Goal: Task Accomplishment & Management: Complete application form

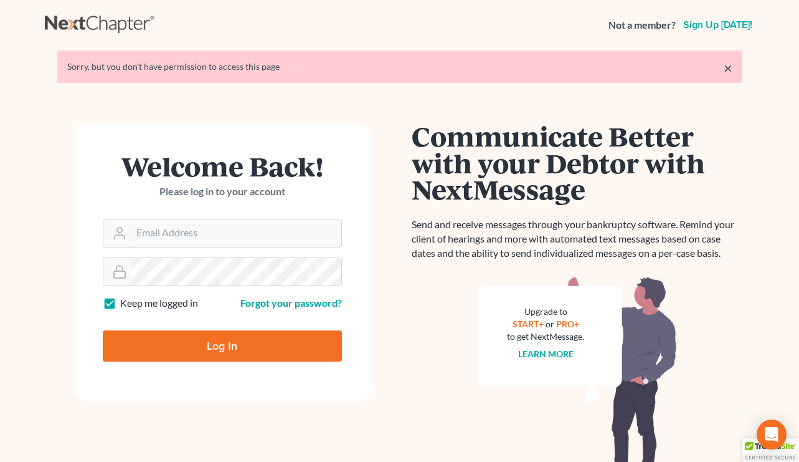
type input "rondrescher@drescherlaw.com"
click at [204, 341] on input "Log In" at bounding box center [222, 345] width 239 height 31
type input "Thinking..."
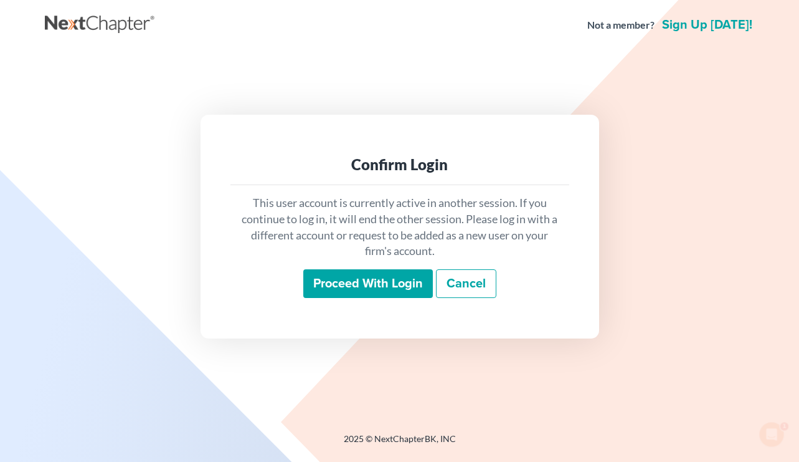
click at [376, 286] on input "Proceed with login" at bounding box center [368, 283] width 130 height 29
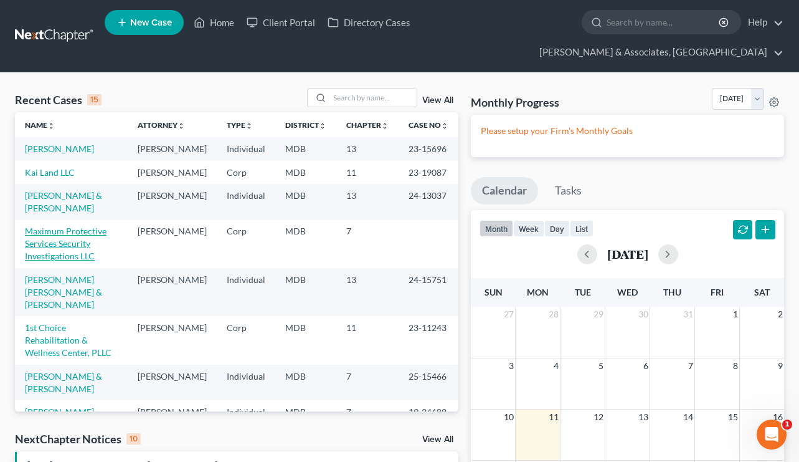
click at [73, 232] on link "Maximum Protective Services Security Investigations LLC" at bounding box center [66, 244] width 82 height 36
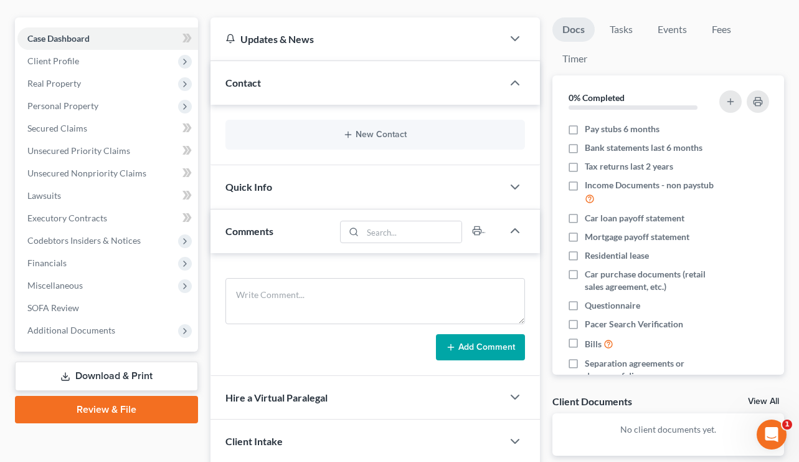
scroll to position [125, 0]
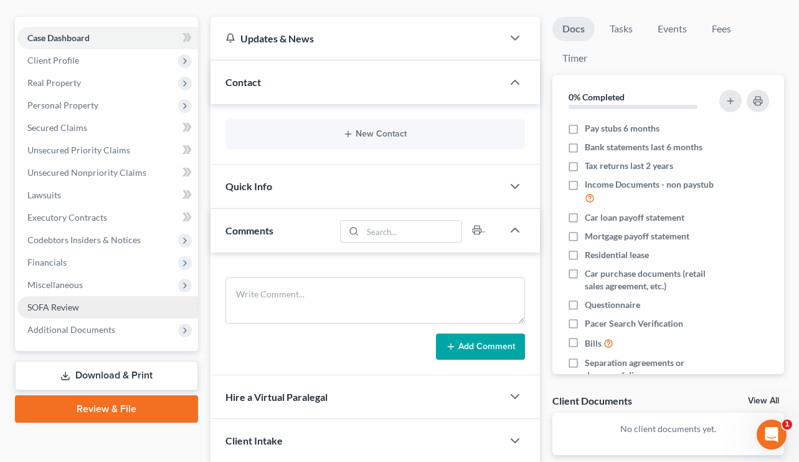
click at [62, 302] on span "SOFA Review" at bounding box center [53, 307] width 52 height 11
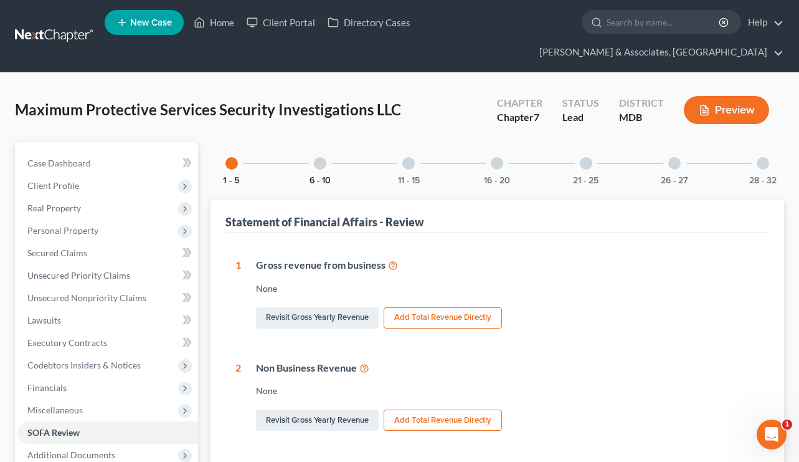
click at [323, 176] on button "6 - 10" at bounding box center [320, 180] width 21 height 9
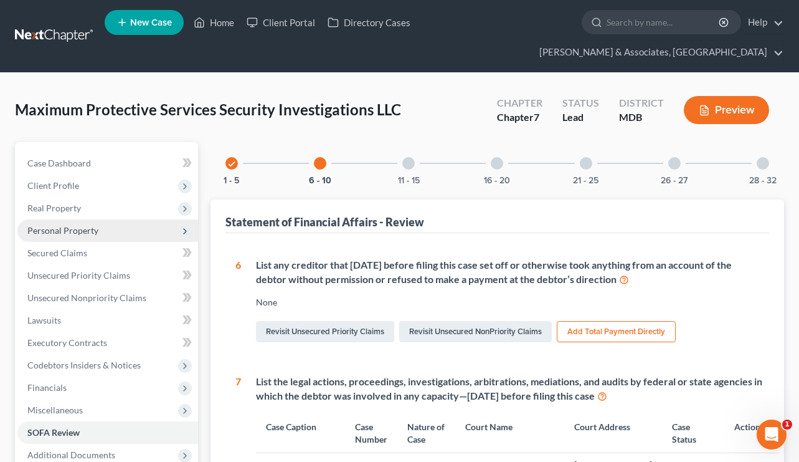
click at [52, 225] on span "Personal Property" at bounding box center [62, 230] width 71 height 11
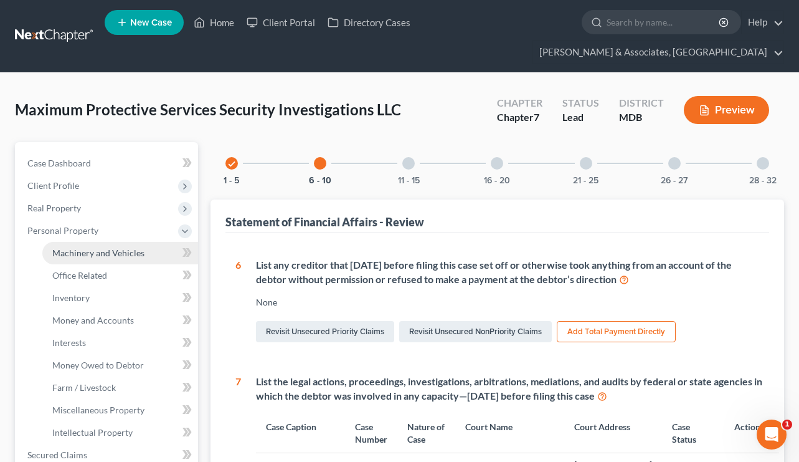
click at [100, 247] on span "Machinery and Vehicles" at bounding box center [98, 252] width 92 height 11
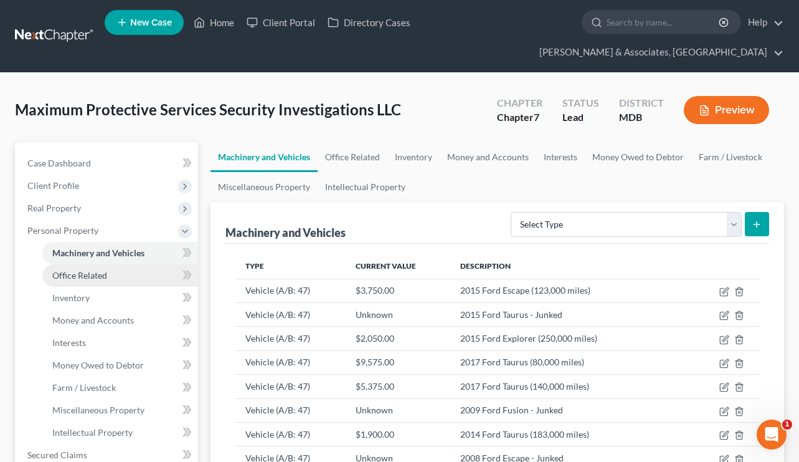
click at [90, 270] on span "Office Related" at bounding box center [79, 275] width 55 height 11
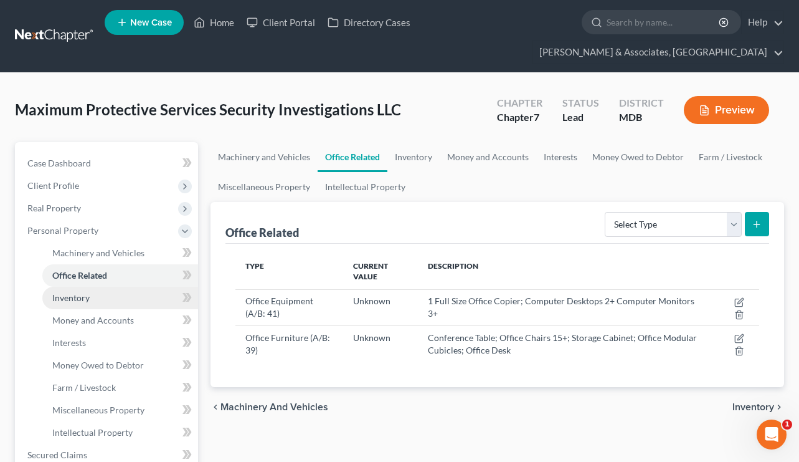
click at [90, 287] on link "Inventory" at bounding box center [120, 298] width 156 height 22
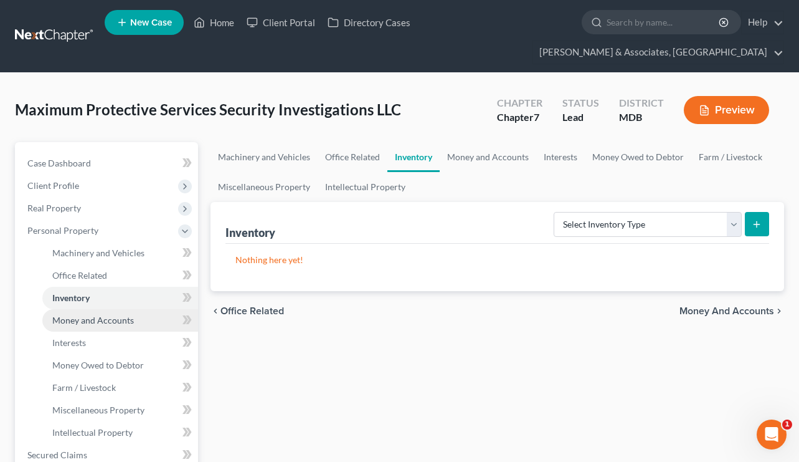
click at [86, 315] on span "Money and Accounts" at bounding box center [93, 320] width 82 height 11
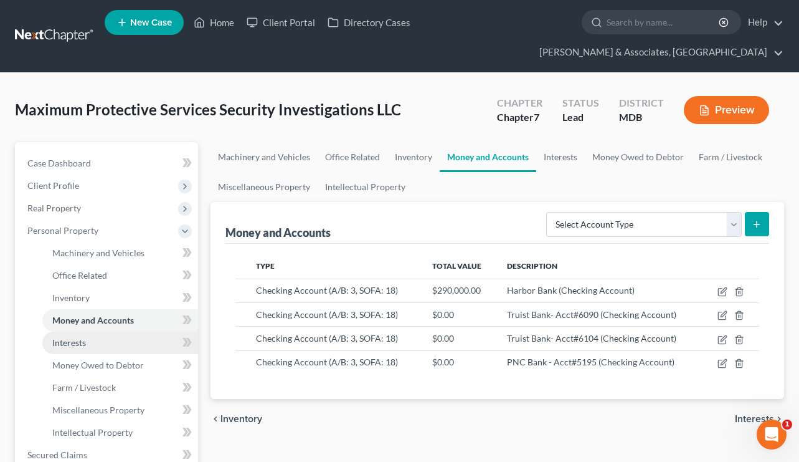
click at [79, 337] on span "Interests" at bounding box center [69, 342] width 34 height 11
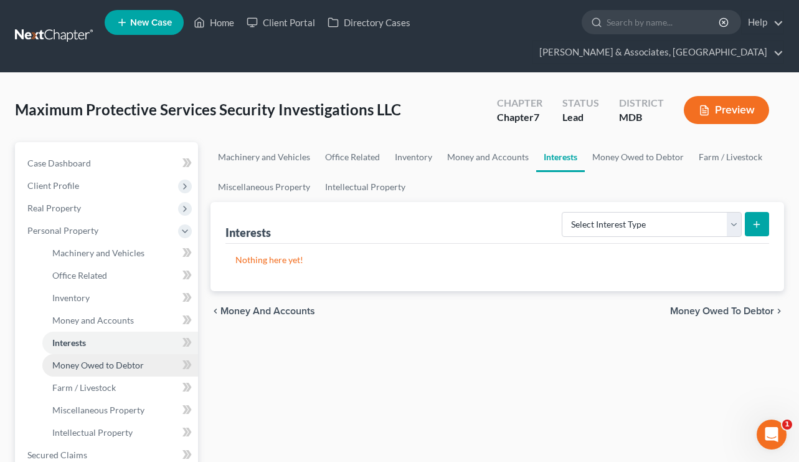
click at [79, 359] on span "Money Owed to Debtor" at bounding box center [98, 364] width 92 height 11
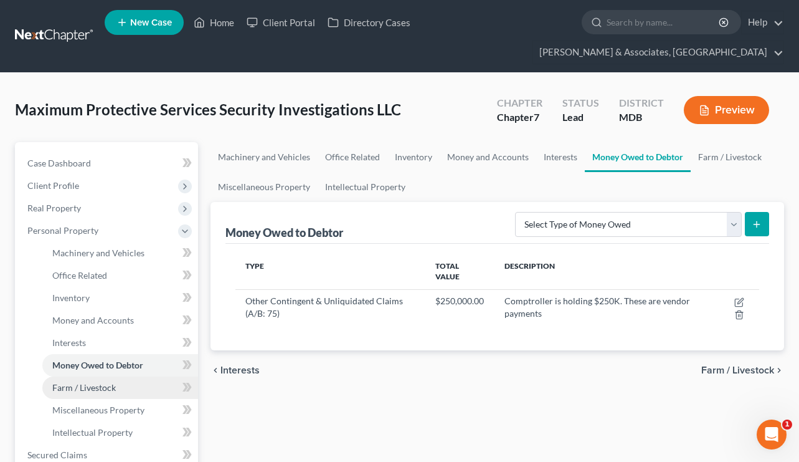
click at [79, 382] on span "Farm / Livestock" at bounding box center [84, 387] width 64 height 11
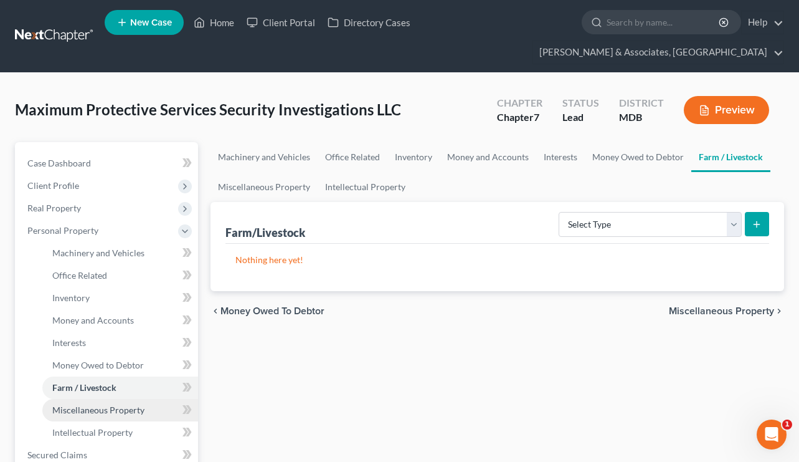
click at [76, 404] on span "Miscellaneous Property" at bounding box center [98, 409] width 92 height 11
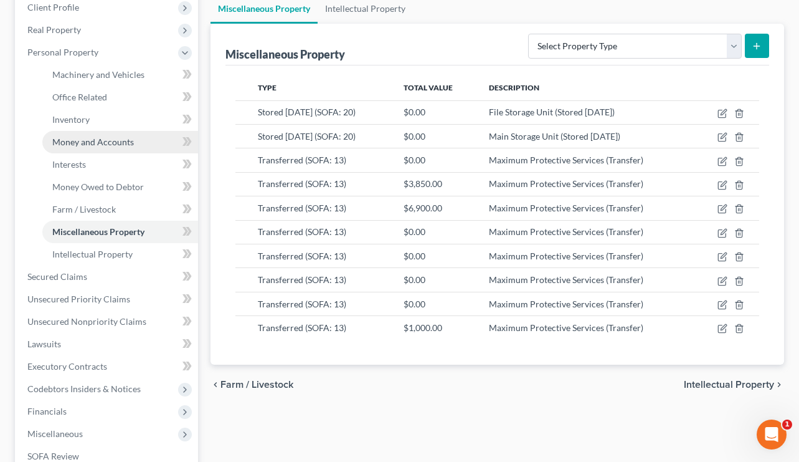
scroll to position [191, 0]
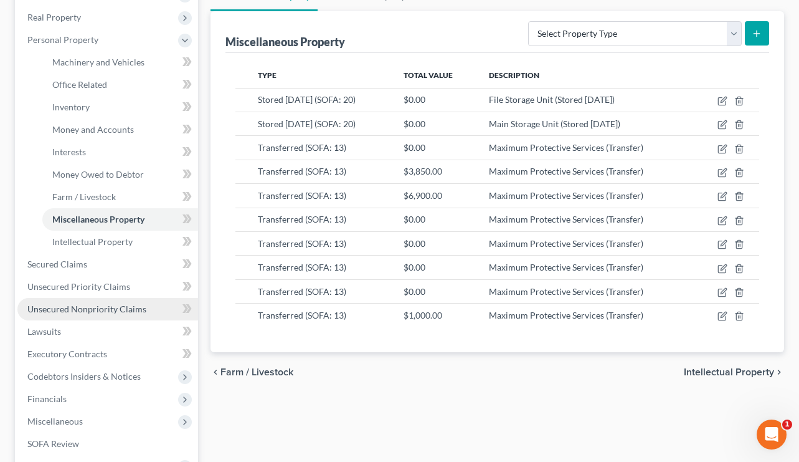
click at [62, 303] on span "Unsecured Nonpriority Claims" at bounding box center [86, 308] width 119 height 11
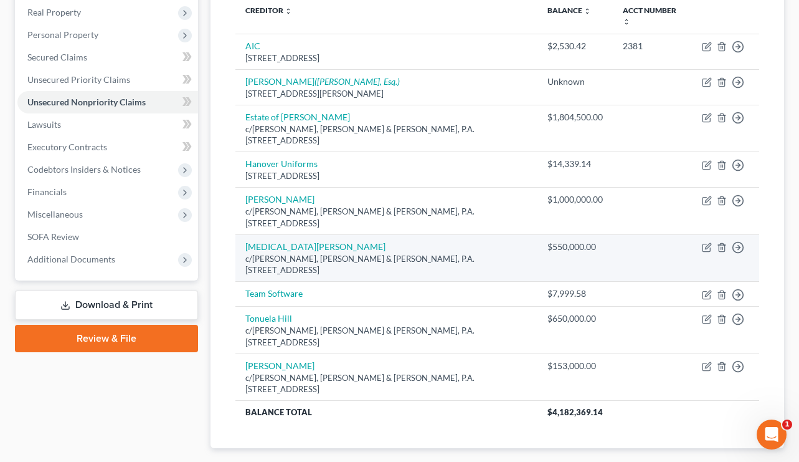
scroll to position [178, 0]
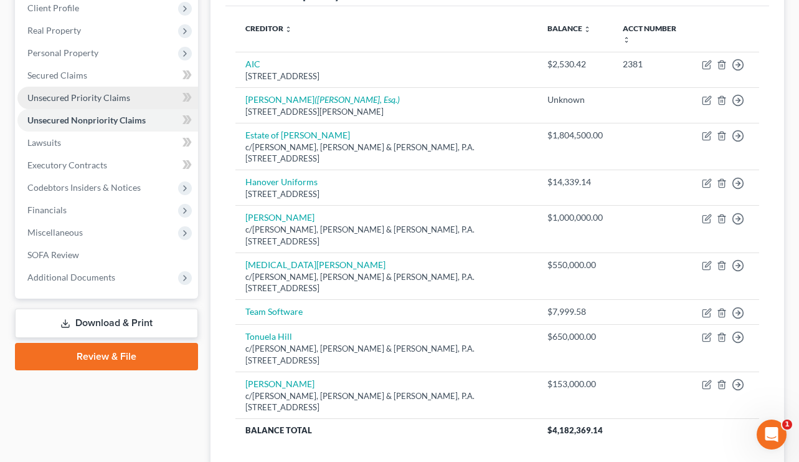
click at [77, 92] on span "Unsecured Priority Claims" at bounding box center [78, 97] width 103 height 11
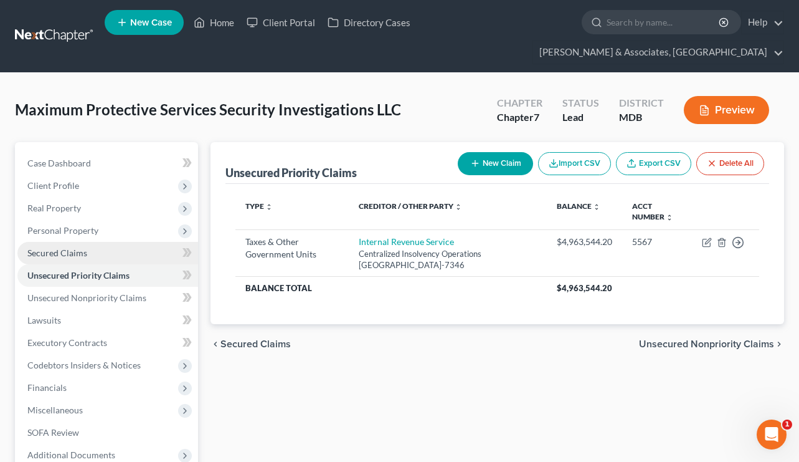
click at [57, 247] on span "Secured Claims" at bounding box center [57, 252] width 60 height 11
